Goal: Find specific page/section: Find specific page/section

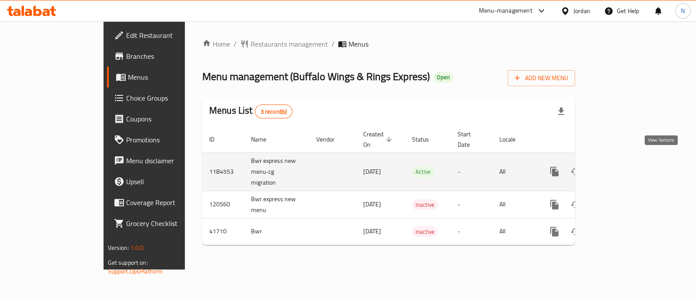
click at [623, 166] on icon "enhanced table" at bounding box center [617, 171] width 10 height 10
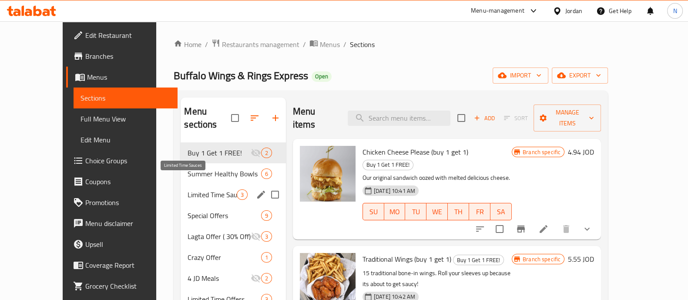
click at [196, 189] on span "Limited Time Sauces" at bounding box center [212, 194] width 49 height 10
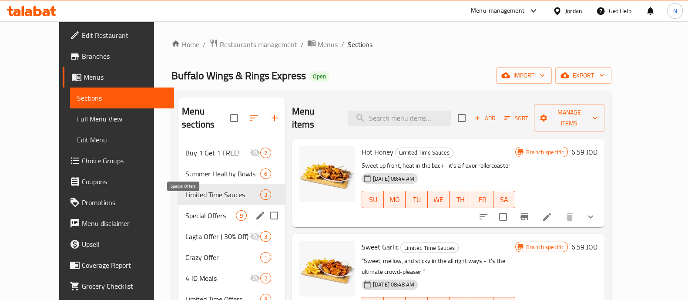
click at [188, 210] on span "Special Offers" at bounding box center [210, 215] width 50 height 10
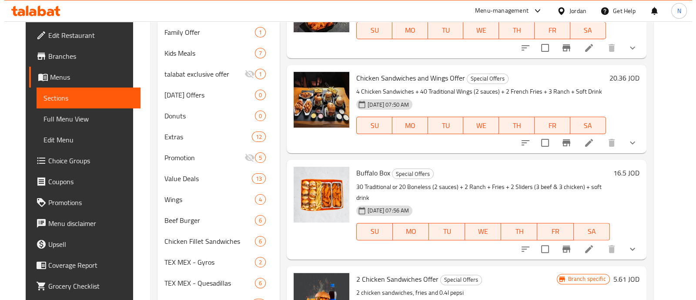
scroll to position [193, 0]
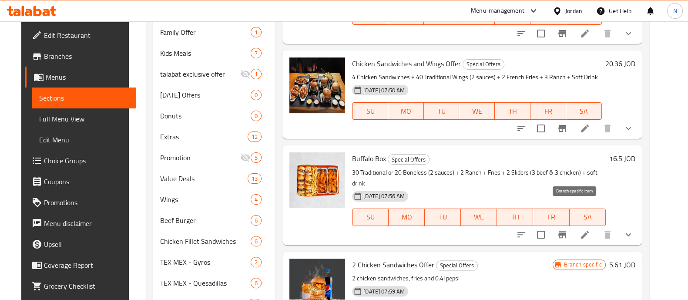
click at [566, 231] on icon "Branch-specific-item" at bounding box center [562, 234] width 8 height 7
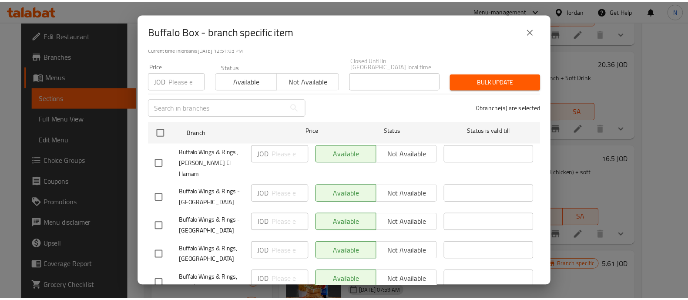
scroll to position [173, 0]
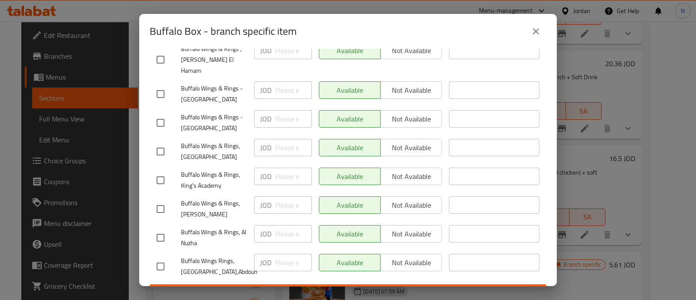
click at [540, 28] on icon "close" at bounding box center [536, 31] width 10 height 10
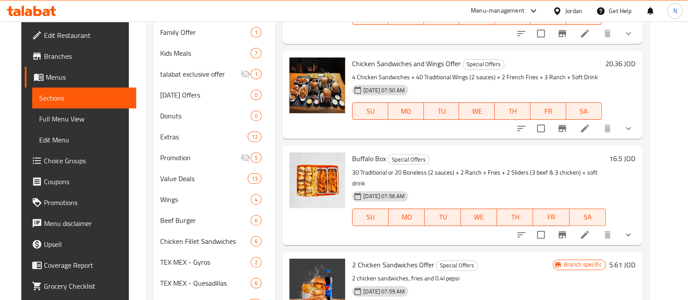
click at [634, 229] on icon "show more" at bounding box center [628, 234] width 10 height 10
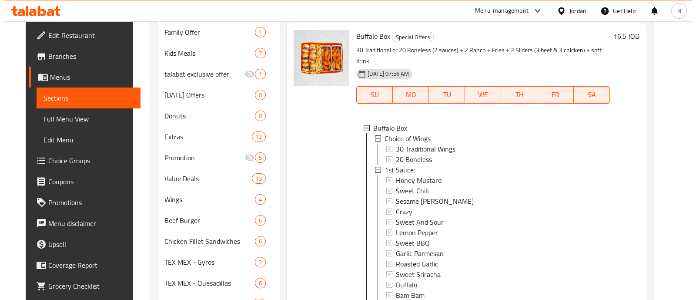
scroll to position [320, 0]
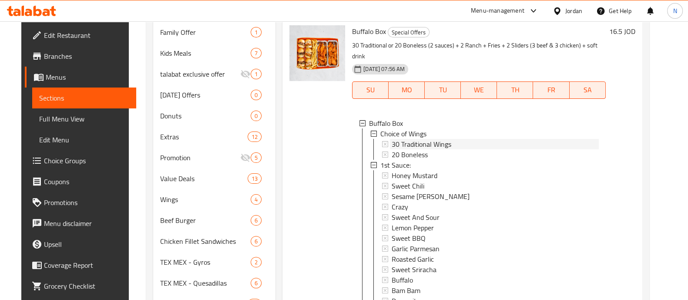
click at [431, 139] on span "30 Traditional Wings" at bounding box center [422, 144] width 60 height 10
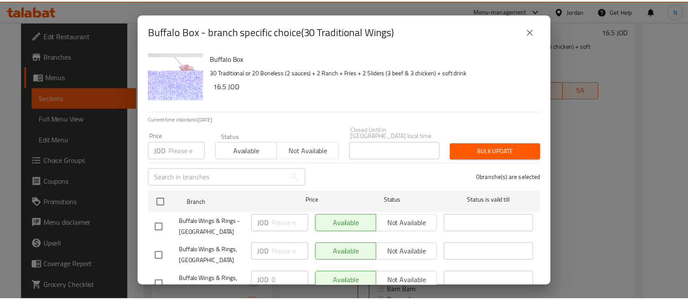
scroll to position [173, 0]
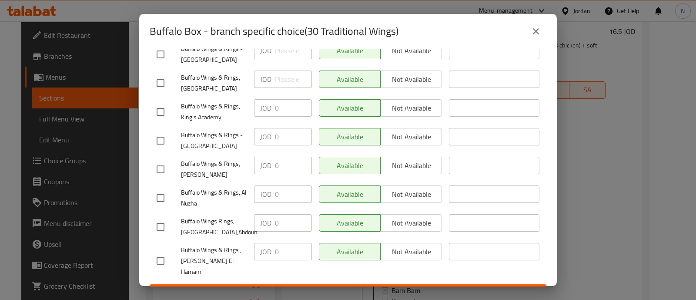
click at [536, 34] on icon "close" at bounding box center [536, 31] width 10 height 10
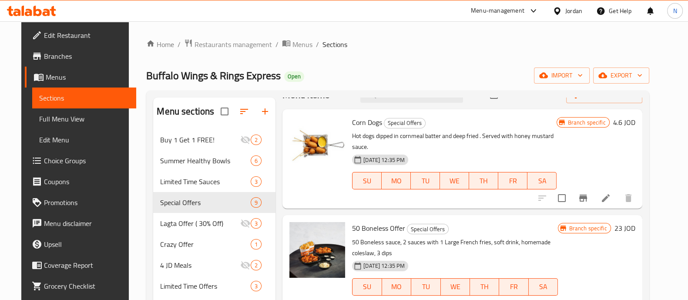
scroll to position [0, 0]
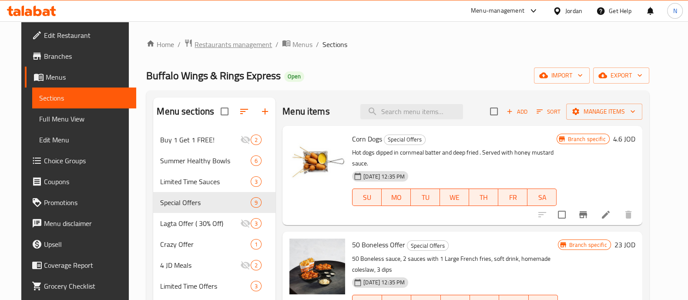
click at [220, 42] on span "Restaurants management" at bounding box center [233, 44] width 77 height 10
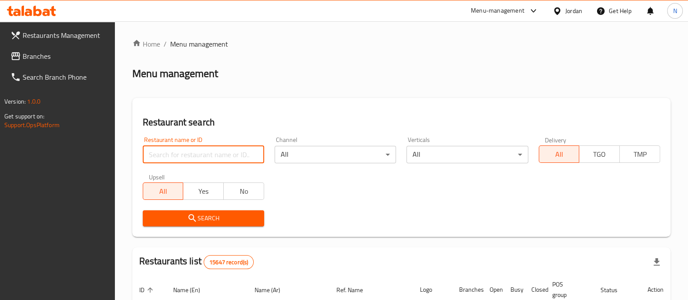
drag, startPoint x: 203, startPoint y: 162, endPoint x: 208, endPoint y: 157, distance: 7.1
click at [204, 161] on input "search" at bounding box center [203, 154] width 121 height 17
type input "august"
click button "Search" at bounding box center [203, 218] width 121 height 16
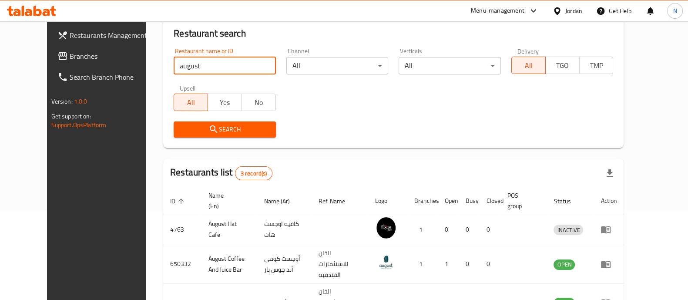
scroll to position [143, 0]
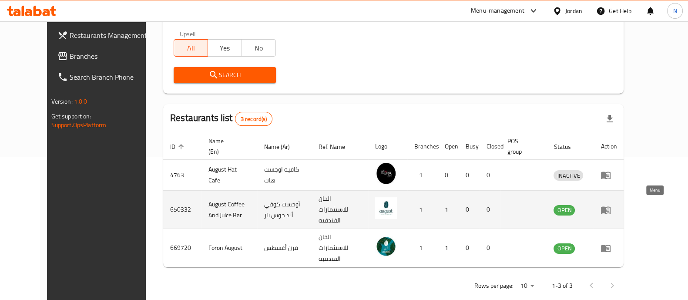
click at [611, 206] on icon "enhanced table" at bounding box center [606, 209] width 10 height 7
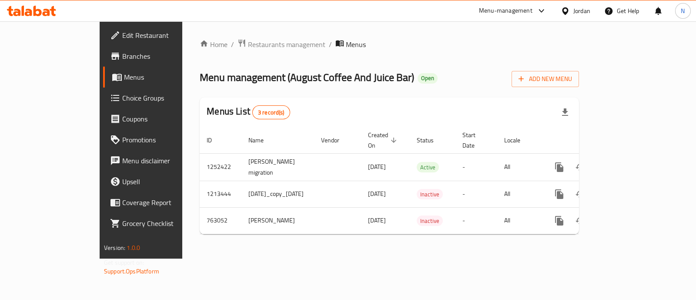
click at [122, 57] on span "Branches" at bounding box center [165, 56] width 87 height 10
